Goal: Task Accomplishment & Management: Use online tool/utility

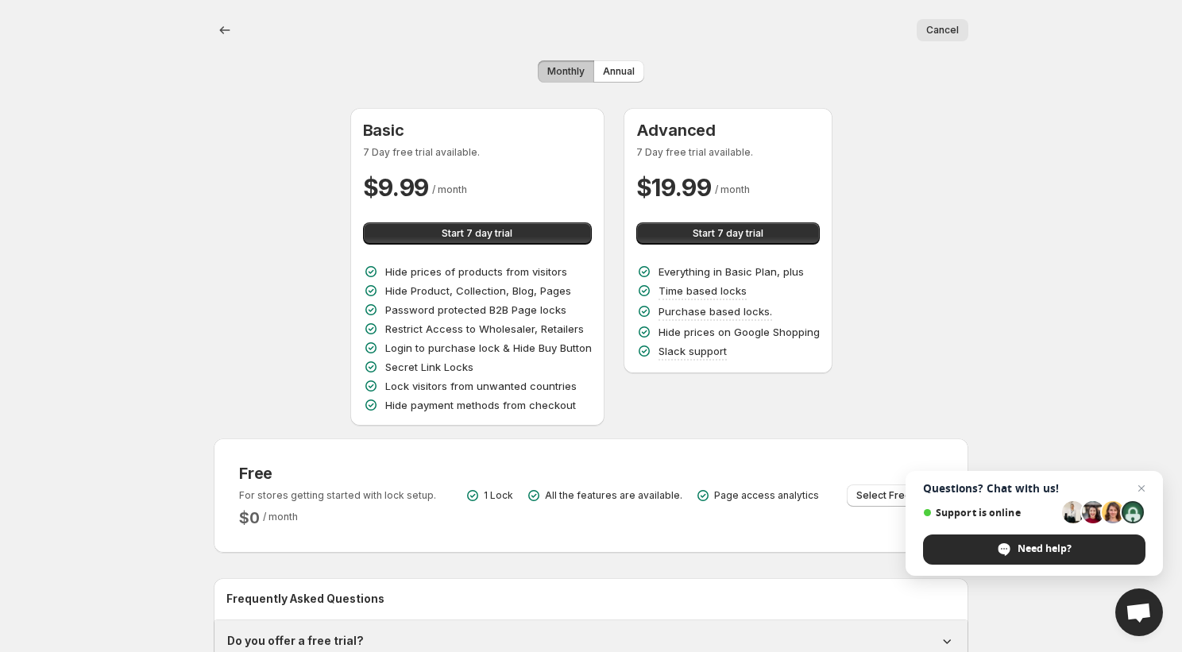
click at [959, 29] on button "Cancel" at bounding box center [943, 30] width 52 height 22
click at [928, 40] on button "Cancel" at bounding box center [943, 30] width 52 height 22
click at [230, 29] on icon "Back" at bounding box center [225, 30] width 16 height 16
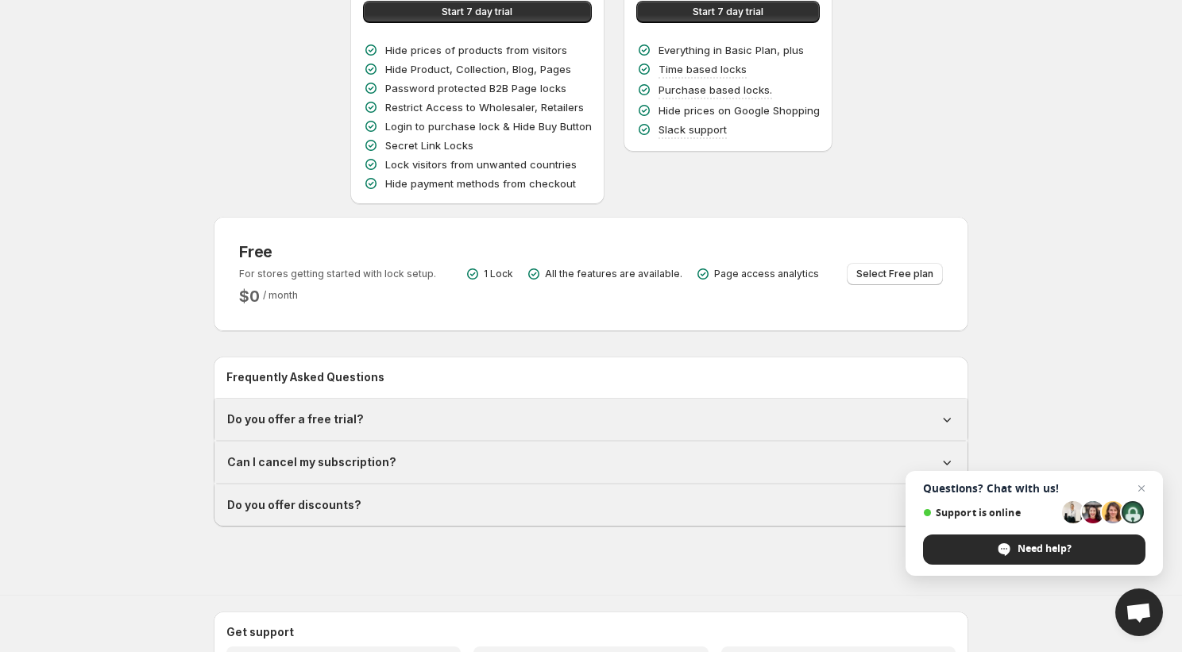
scroll to position [334, 0]
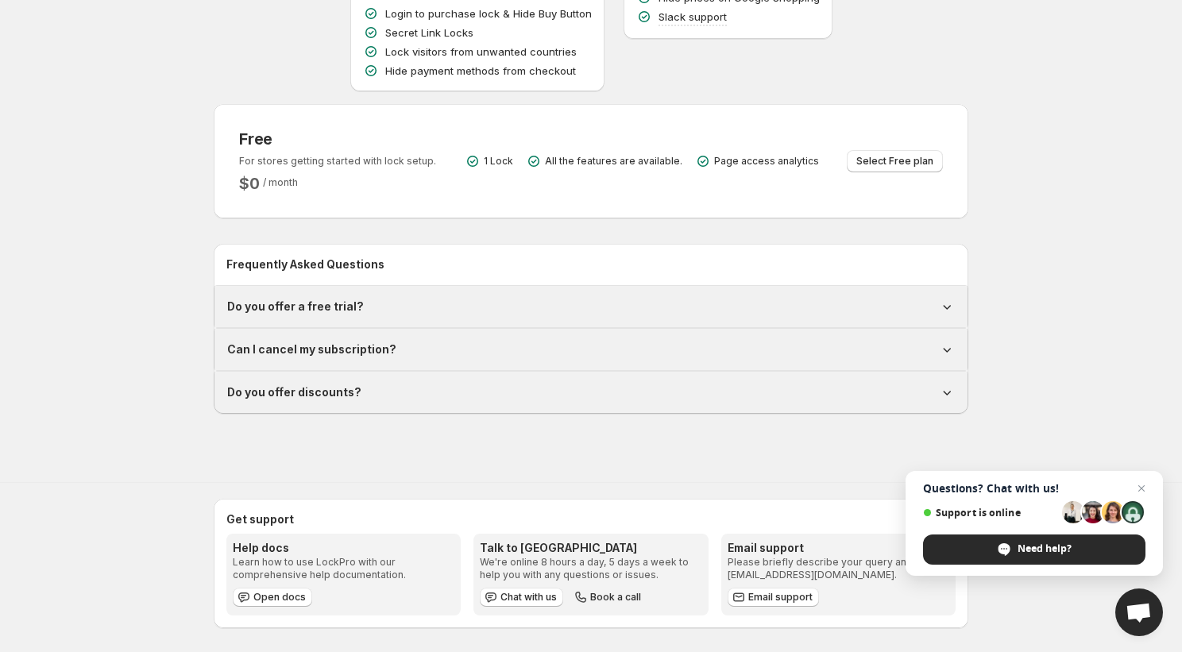
click at [892, 162] on span "Select Free plan" at bounding box center [894, 161] width 77 height 13
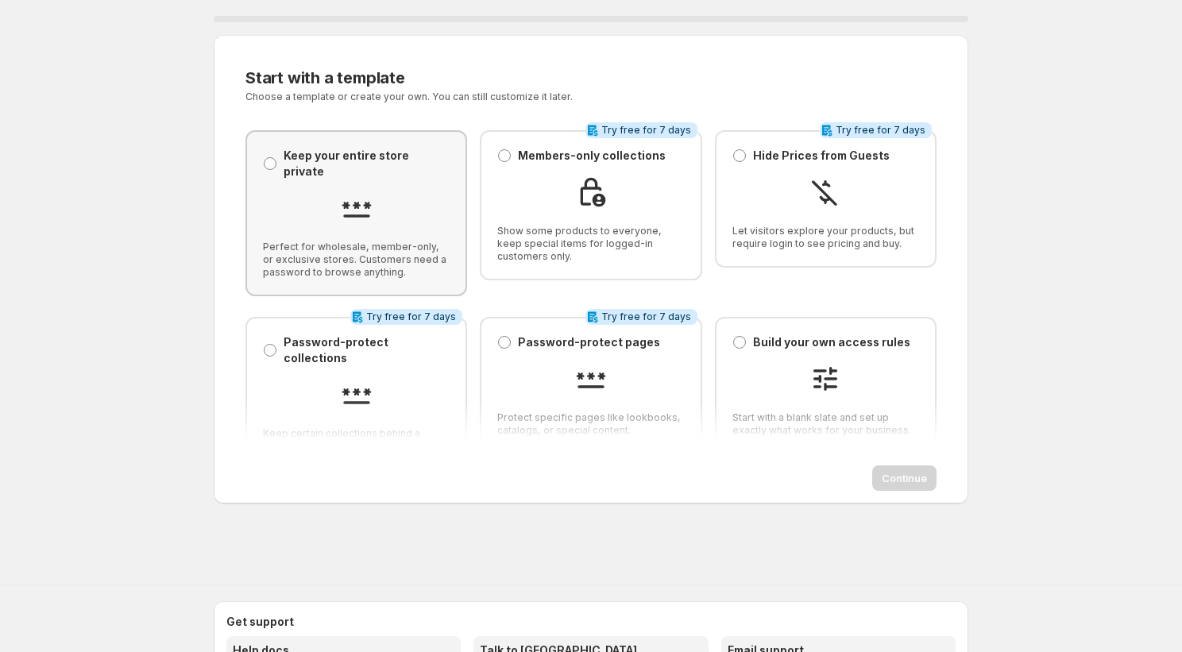
click at [303, 192] on div at bounding box center [356, 210] width 187 height 36
click at [907, 475] on span "Continue" at bounding box center [904, 478] width 45 height 16
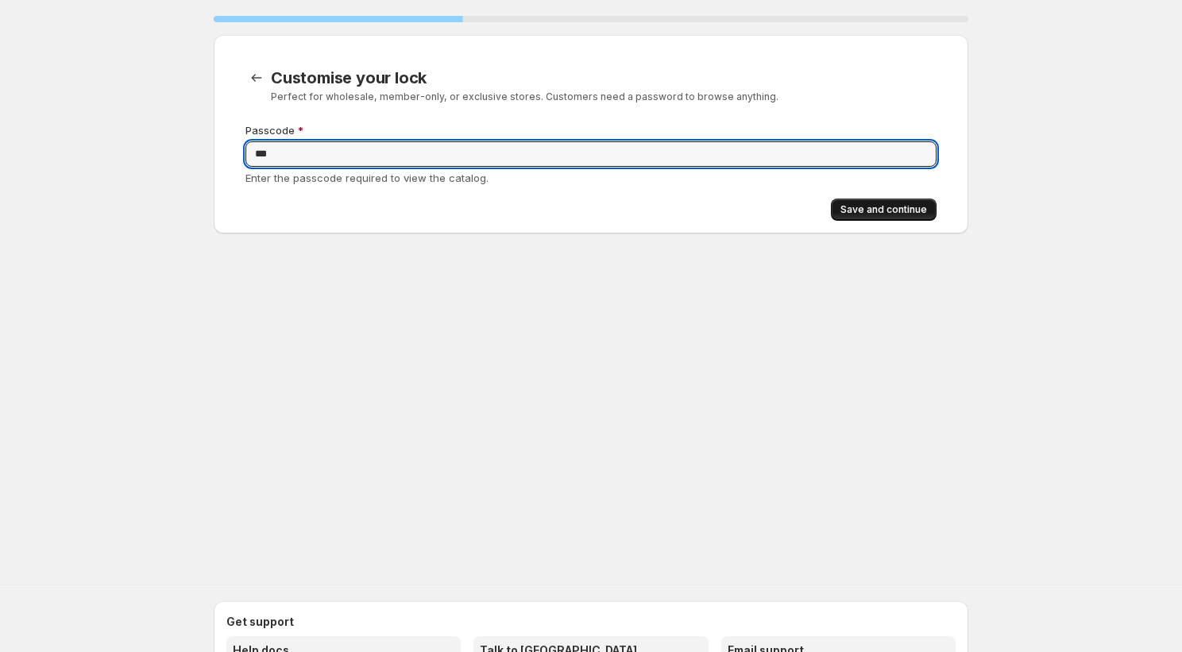
type input "***"
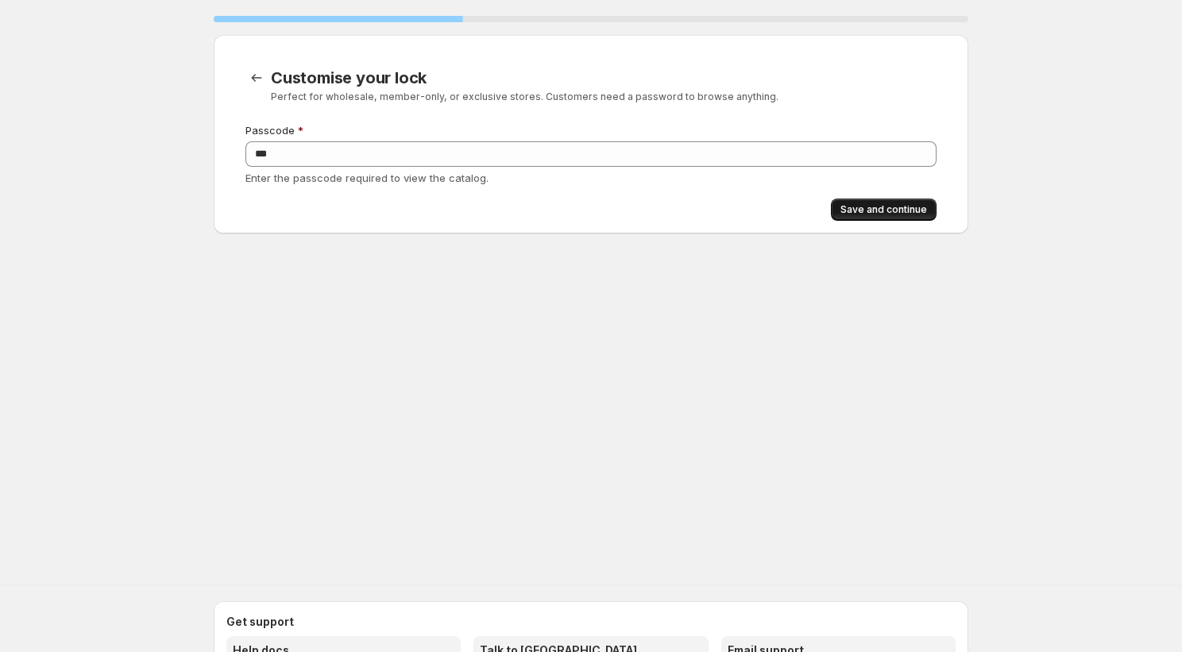
click at [877, 210] on span "Save and continue" at bounding box center [883, 209] width 87 height 13
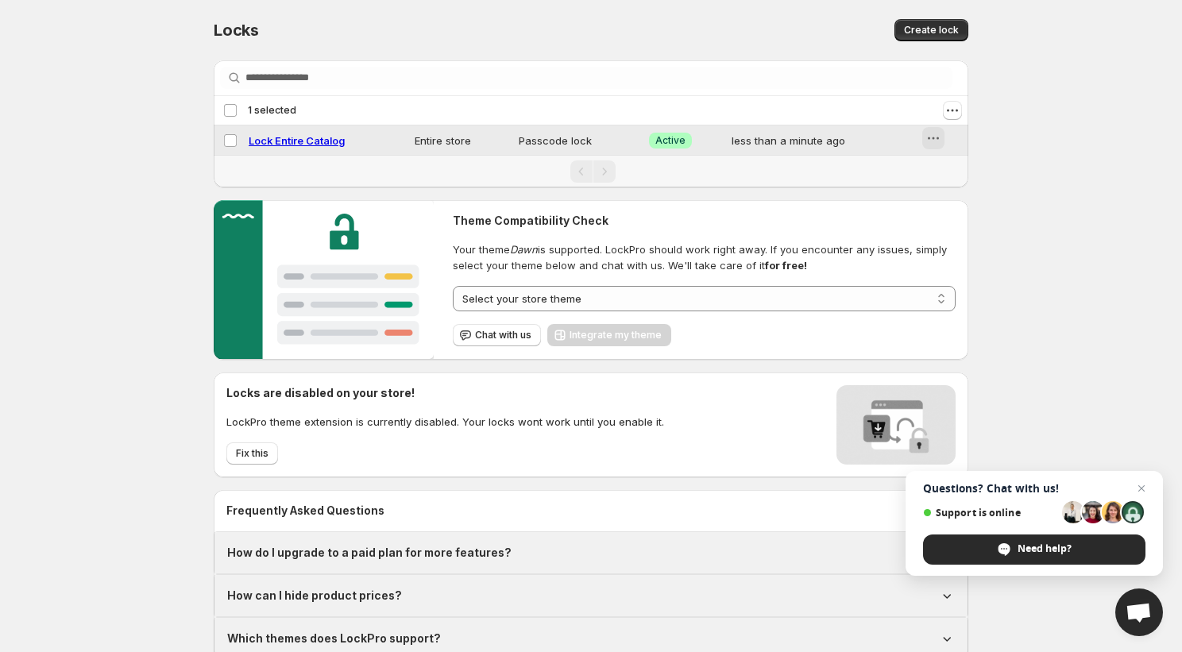
click at [932, 137] on icon "button" at bounding box center [933, 138] width 16 height 16
click at [946, 205] on span "Disable" at bounding box center [952, 199] width 40 height 16
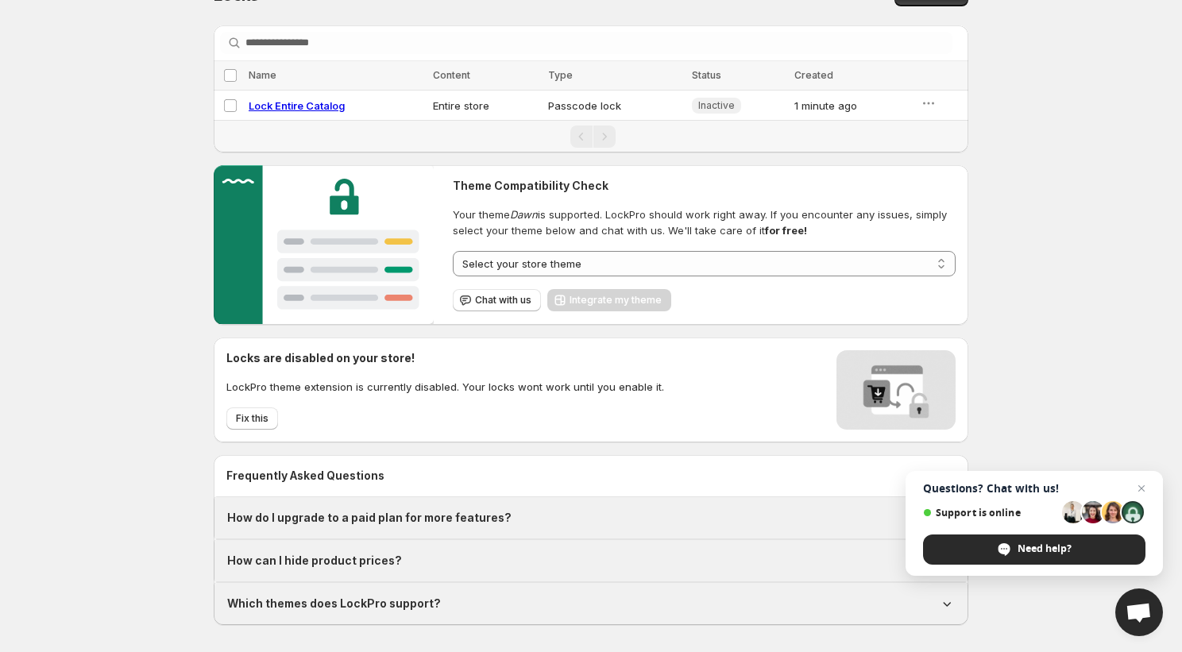
scroll to position [36, 0]
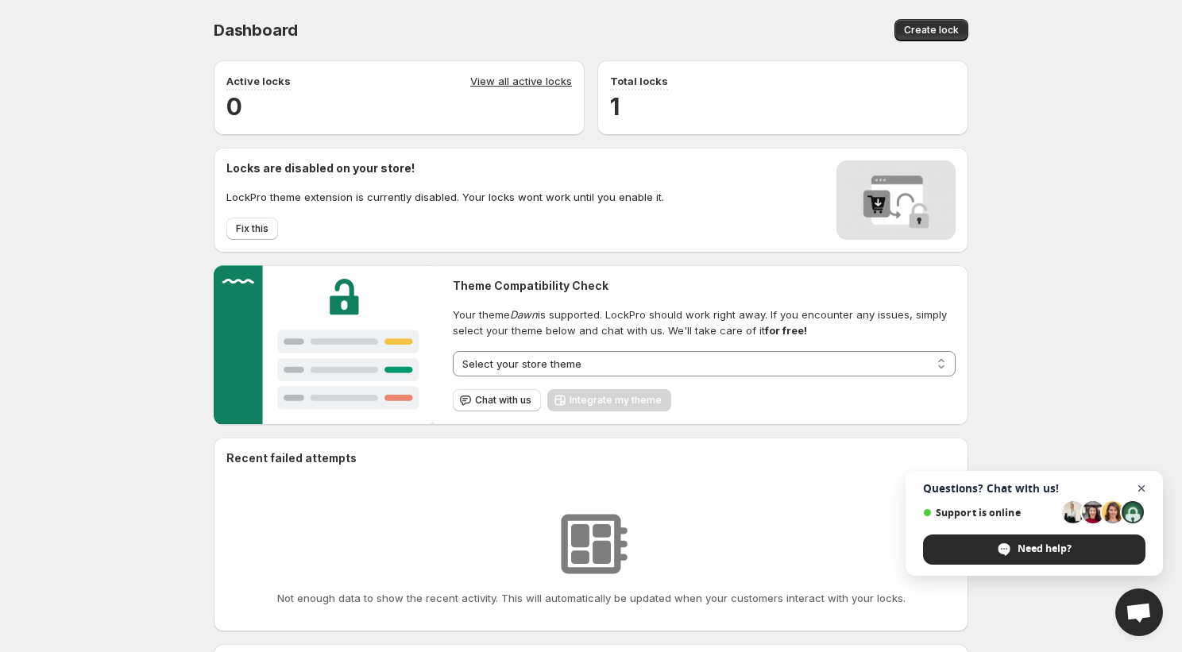
click at [1143, 488] on span "Close chat" at bounding box center [1142, 489] width 20 height 20
